Goal: Information Seeking & Learning: Find specific fact

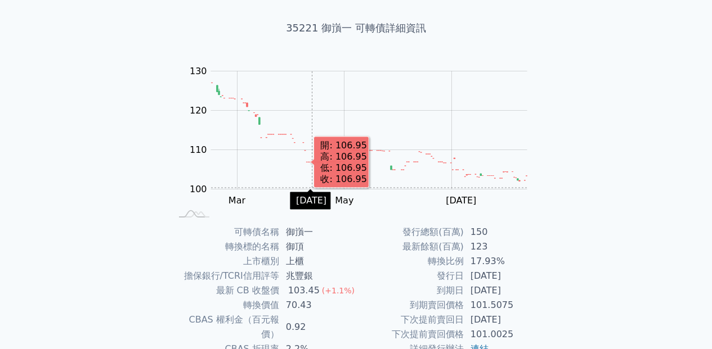
scroll to position [56, 0]
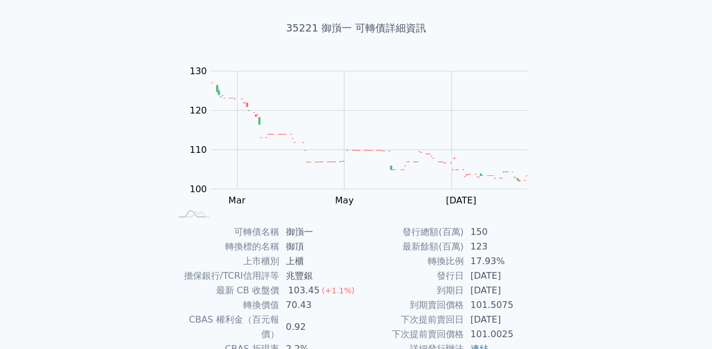
click at [291, 302] on td "70.43" at bounding box center [317, 305] width 77 height 15
copy td "70.43"
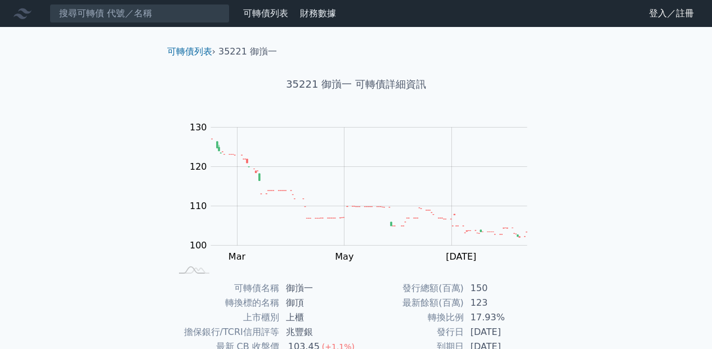
click at [88, 28] on div "可轉債列表 財務數據 可轉債列表 財務數據 登入／註冊 登入／註冊 可轉債列表 › 35221 御嵿一 35221 御嵿一 可轉債詳細資訊 Zoom Out …" at bounding box center [356, 268] width 712 height 536
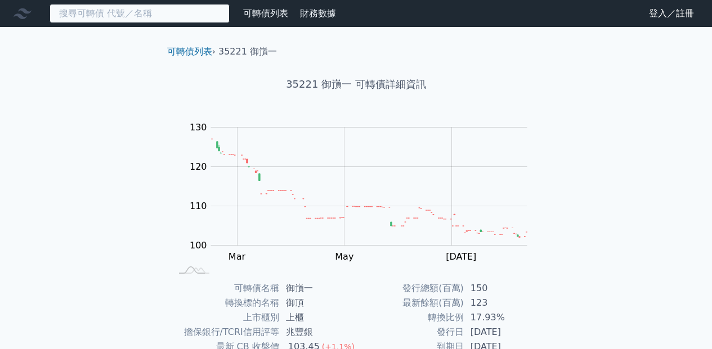
click at [95, 20] on input at bounding box center [140, 13] width 180 height 19
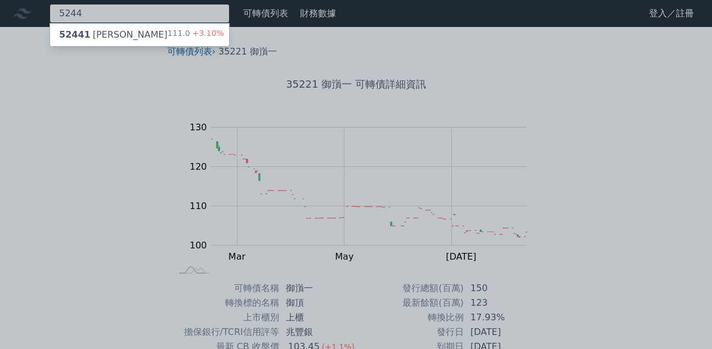
type input "5244"
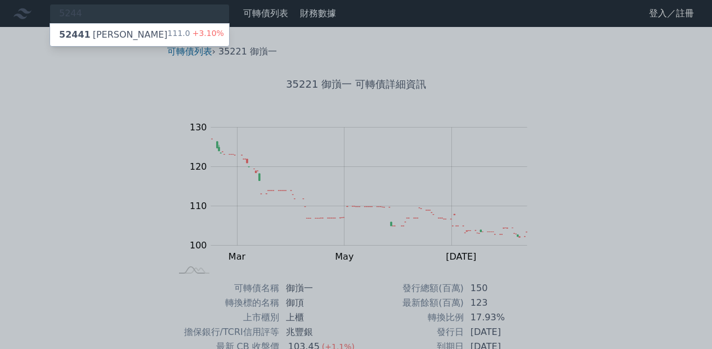
click at [101, 38] on div "52441 [PERSON_NAME]" at bounding box center [113, 35] width 109 height 14
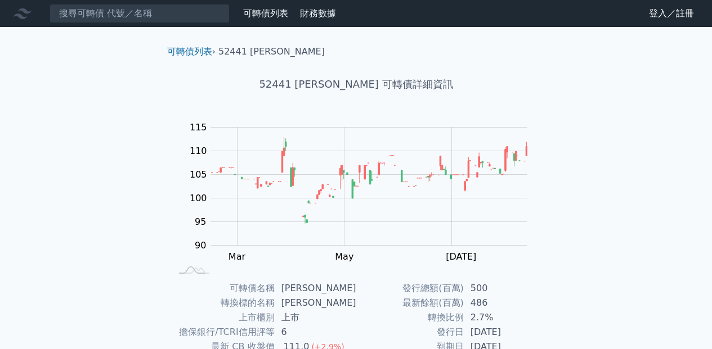
scroll to position [56, 0]
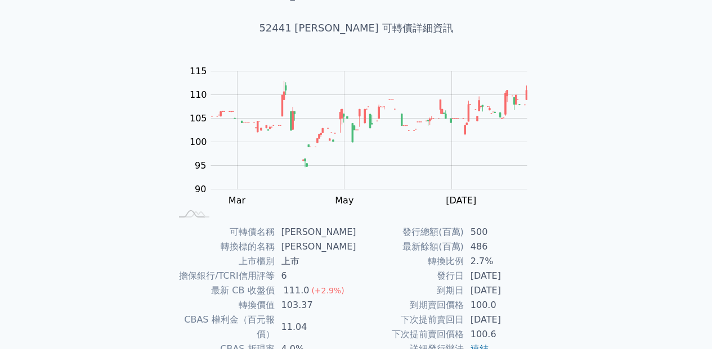
click at [299, 309] on td "103.37" at bounding box center [316, 305] width 82 height 15
copy td "103.37"
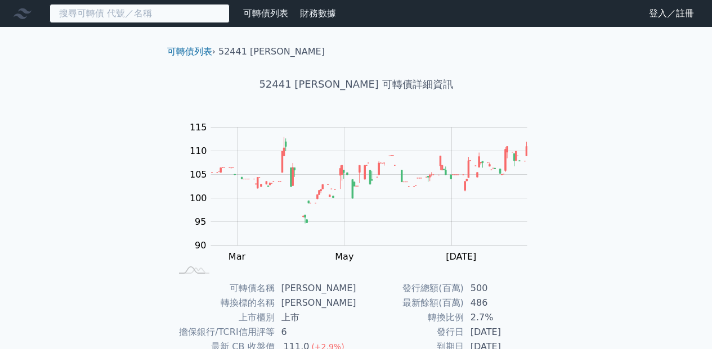
click at [151, 17] on input at bounding box center [140, 13] width 180 height 19
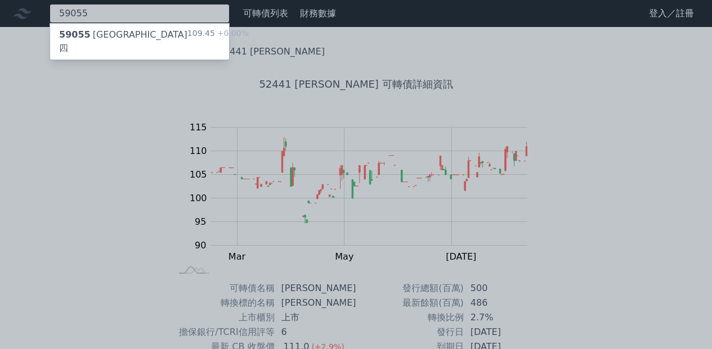
type input "59055"
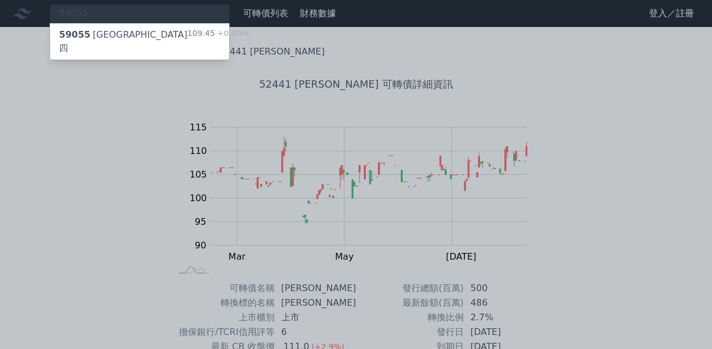
click at [107, 34] on div "59055 [GEOGRAPHIC_DATA]四" at bounding box center [123, 41] width 128 height 27
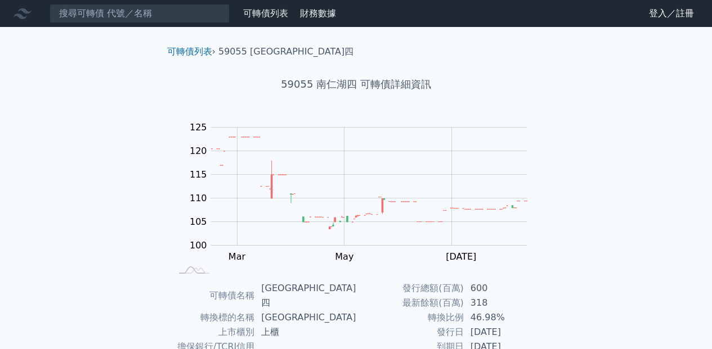
scroll to position [113, 0]
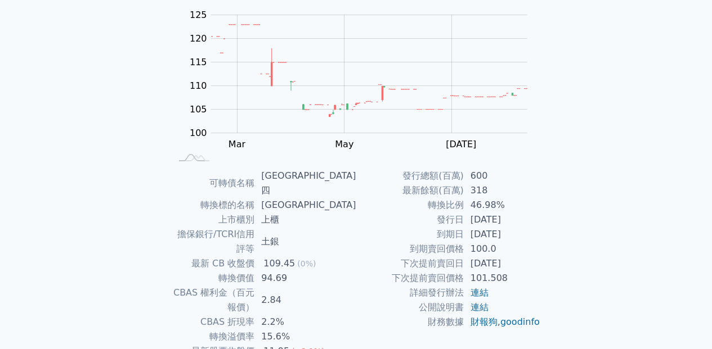
click at [304, 271] on td "94.69" at bounding box center [304, 278] width 101 height 15
copy td "94.69"
